Goal: Navigation & Orientation: Find specific page/section

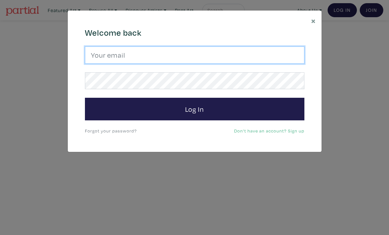
type input "emmaenright2@hotmail.com"
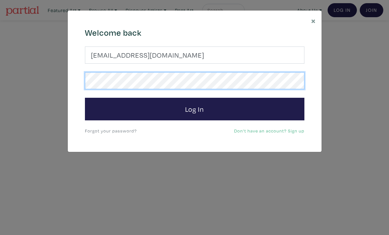
click at [194, 109] on button "Log In" at bounding box center [195, 109] width 220 height 23
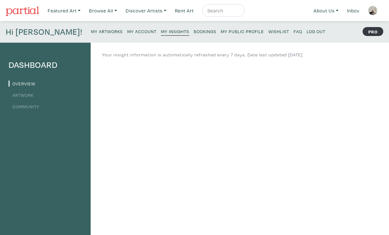
click at [221, 28] on link "My Public Profile" at bounding box center [242, 31] width 43 height 9
